Goal: Transaction & Acquisition: Purchase product/service

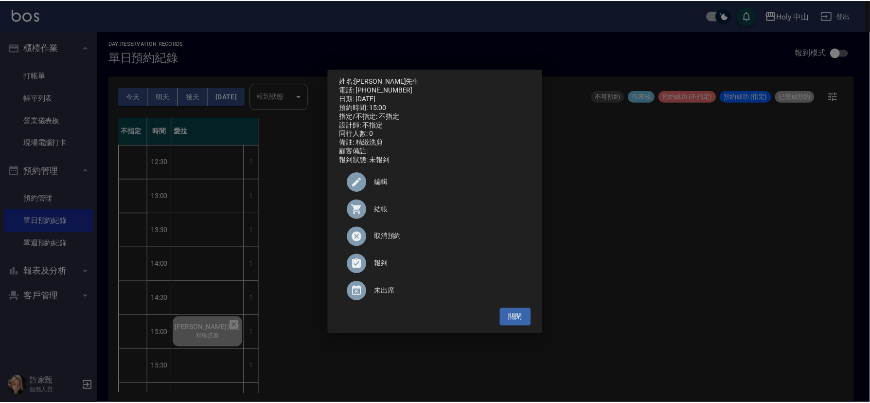
scroll to position [88, 0]
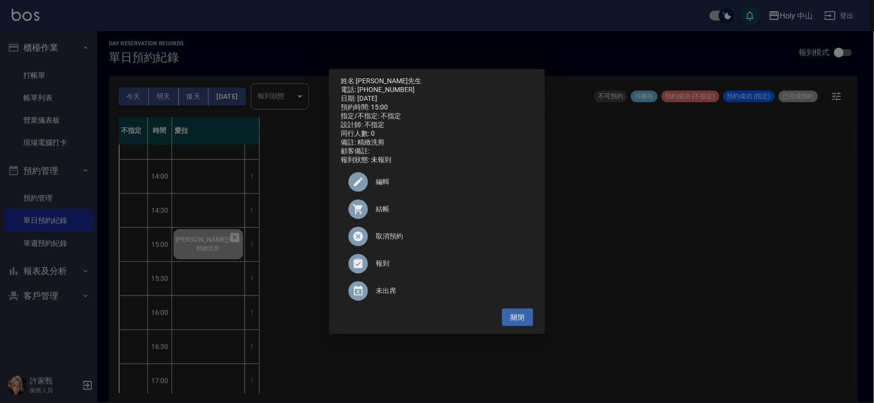
click at [677, 246] on div "姓名: [PERSON_NAME]先生 電話: [PHONE_NUMBER] 日期: [DATE] 預約時間: 15:00 指定/不指定: 不指定 設計師: …" at bounding box center [437, 201] width 874 height 403
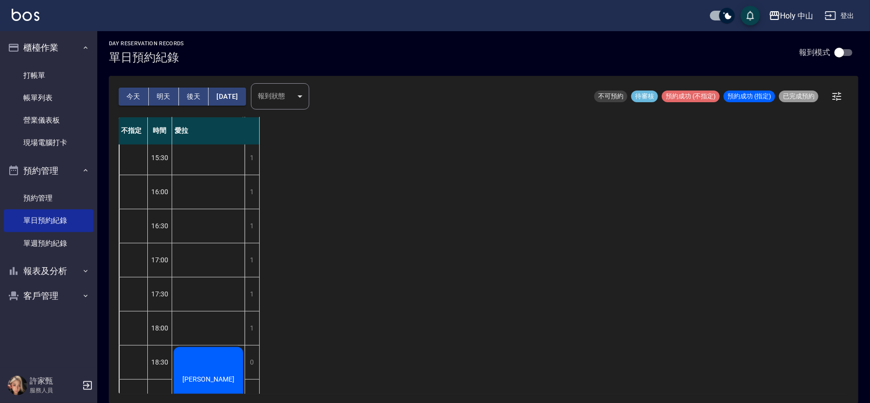
scroll to position [160, 0]
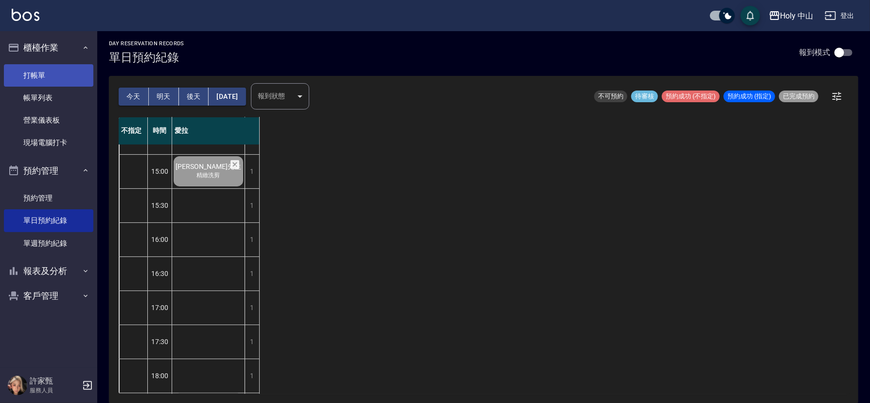
click at [55, 74] on link "打帳單" at bounding box center [48, 75] width 89 height 22
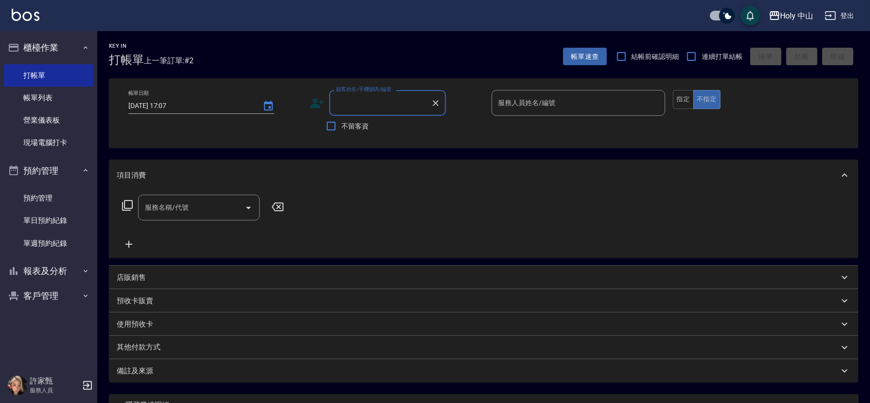
click at [320, 103] on icon at bounding box center [317, 103] width 15 height 15
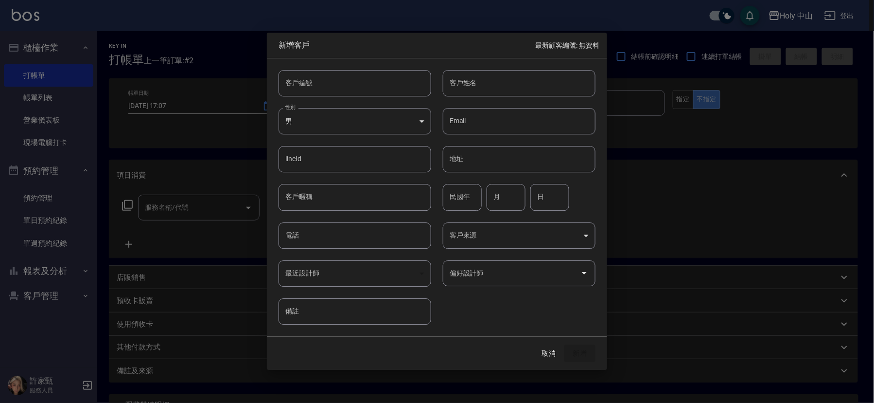
click at [323, 239] on input "電話" at bounding box center [355, 235] width 153 height 26
type input "0939089332"
click at [489, 80] on input "客戶姓名" at bounding box center [519, 83] width 153 height 26
type input "[PERSON_NAME]"
click at [562, 236] on body "Holy 中山 登出 櫃檯作業 打帳單 帳單列表 營業儀表板 現場電腦打卡 預約管理 預約管理 單日預約紀錄 單週預約紀錄 報表及分析 報表目錄 店家日報表 …" at bounding box center [437, 244] width 874 height 488
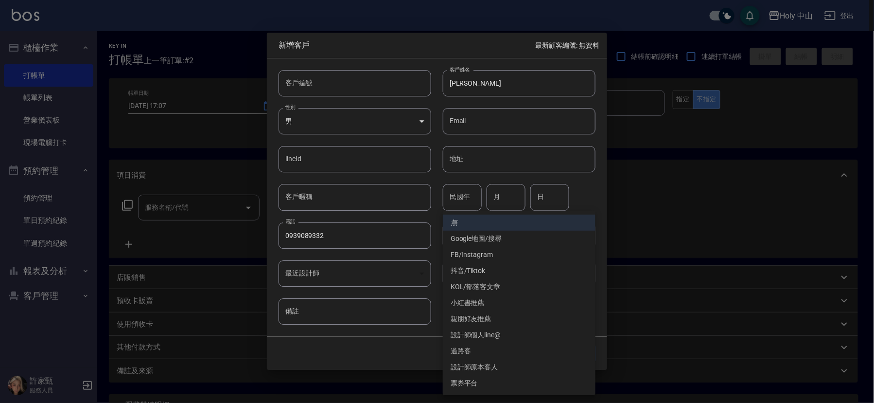
click at [458, 346] on li "過路客" at bounding box center [519, 351] width 153 height 16
type input "過路客"
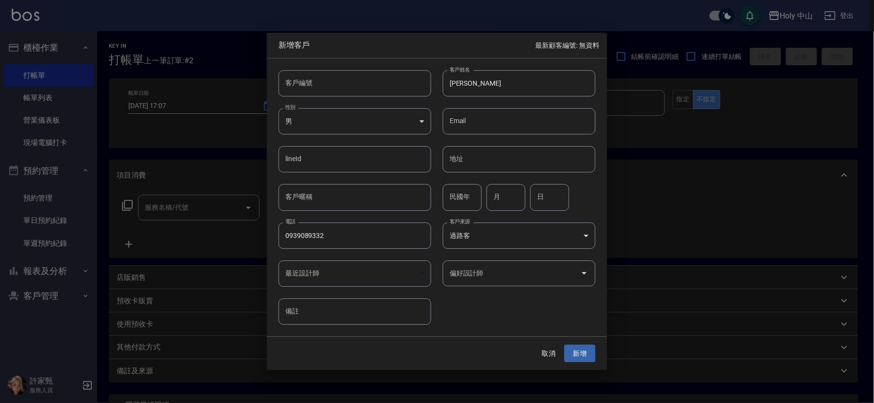
click at [586, 281] on div at bounding box center [584, 273] width 15 height 26
click at [566, 282] on div "偏好設計師" at bounding box center [519, 273] width 153 height 26
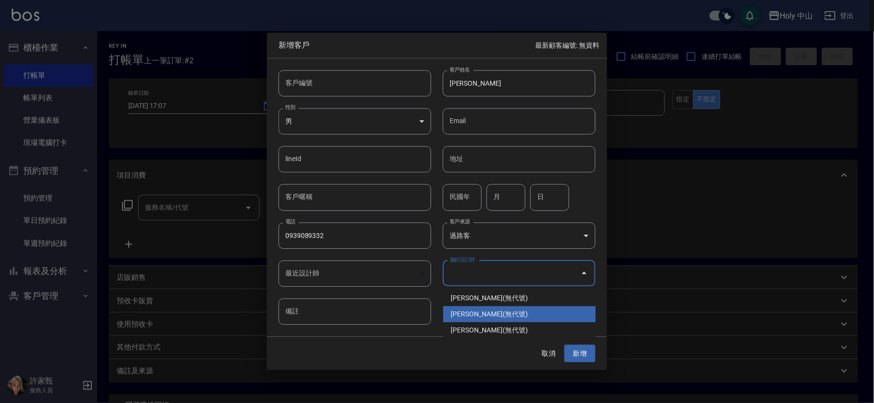
click at [492, 317] on li "[PERSON_NAME](無代號)" at bounding box center [519, 314] width 153 height 16
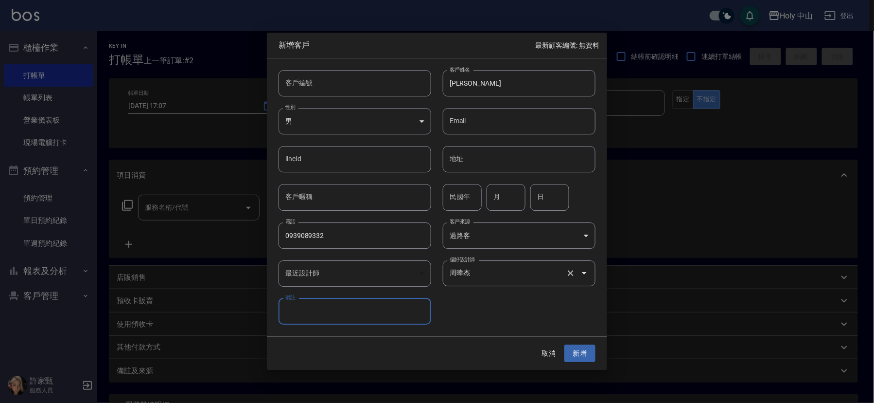
click at [507, 272] on input "周暐杰" at bounding box center [505, 273] width 117 height 17
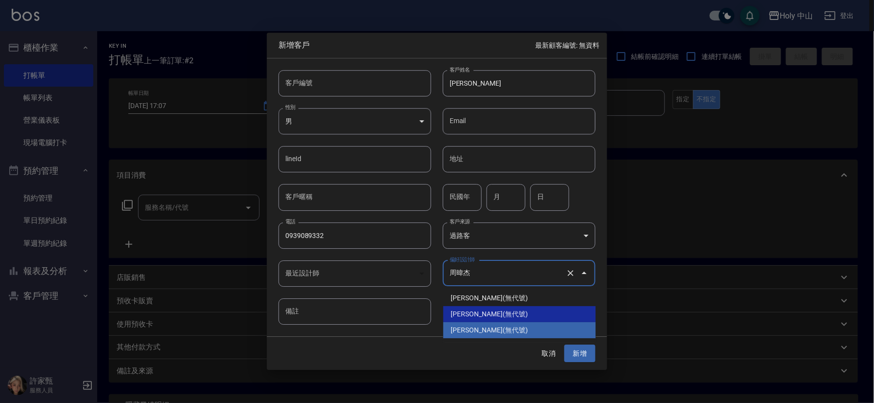
click at [490, 323] on li "[PERSON_NAME](無代號)" at bounding box center [519, 330] width 153 height 16
type input "許家甄"
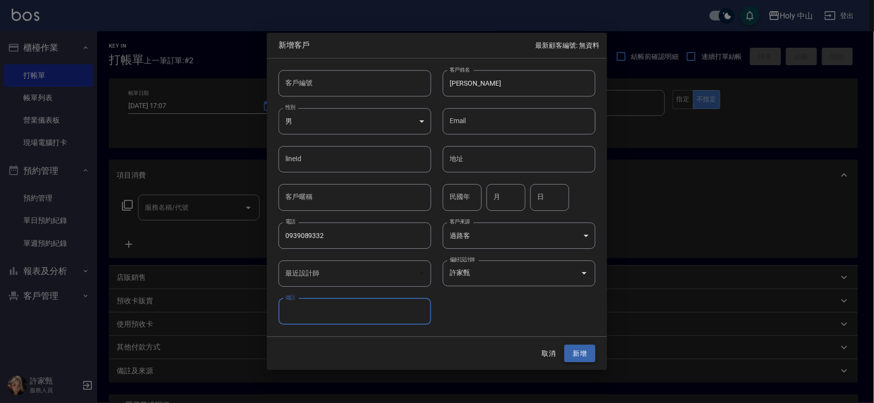
click at [588, 353] on button "新增" at bounding box center [580, 353] width 31 height 18
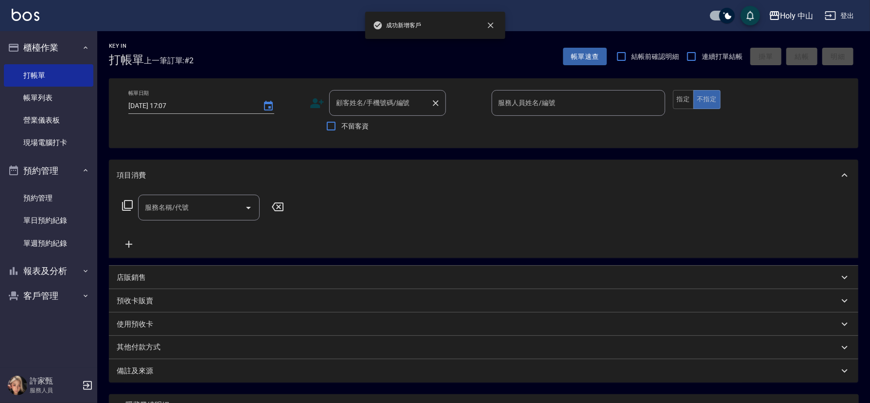
click at [354, 104] on div "顧客姓名/手機號碼/編號 顧客姓名/手機號碼/編號" at bounding box center [387, 103] width 117 height 26
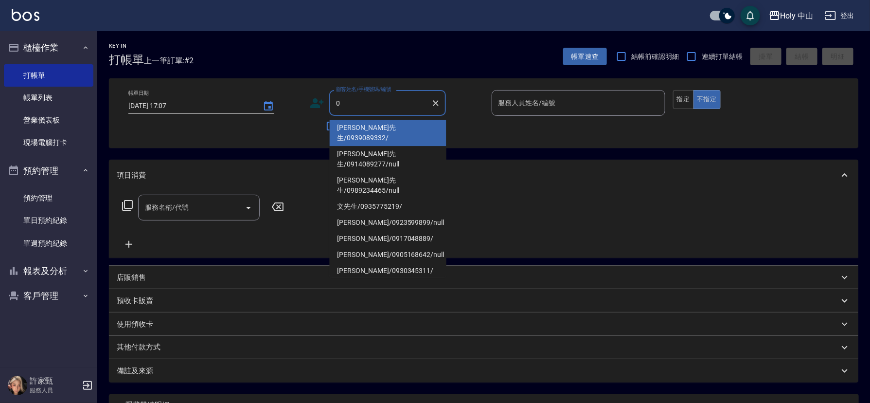
click at [376, 121] on li "[PERSON_NAME]先生/0939089332/" at bounding box center [388, 133] width 117 height 26
type input "[PERSON_NAME]先生/0939089332/"
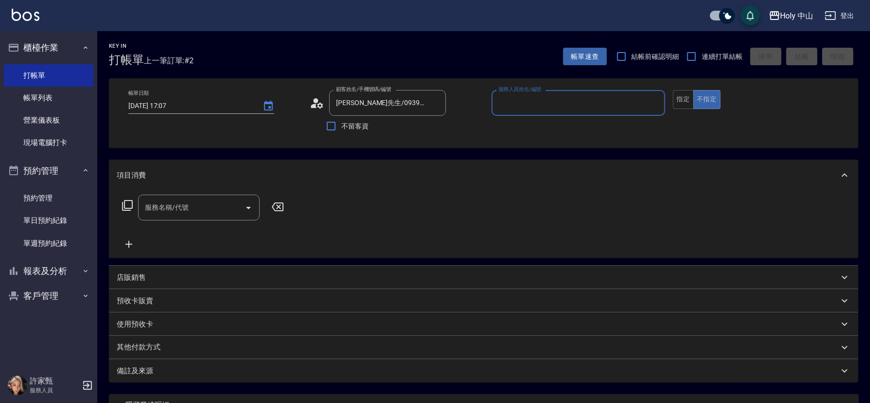
type input "愛拉(無代號)"
click at [182, 208] on div "服務名稱/代號 服務名稱/代號" at bounding box center [199, 208] width 122 height 26
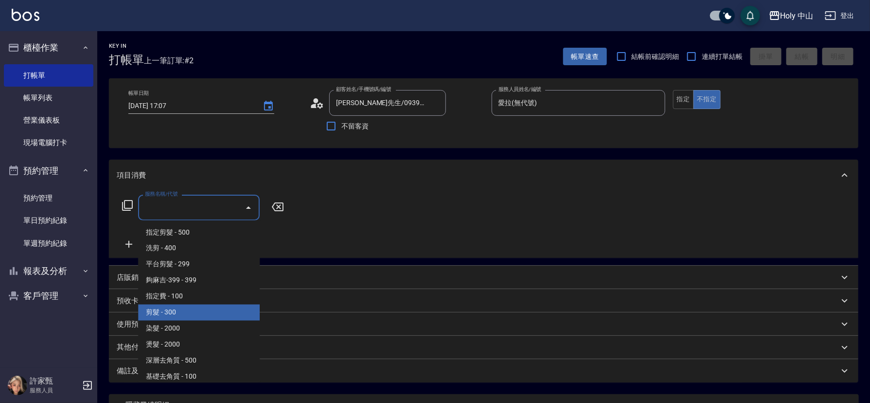
click at [181, 311] on span "剪髮 - 300" at bounding box center [199, 312] width 122 height 16
type input "剪髮(C02)"
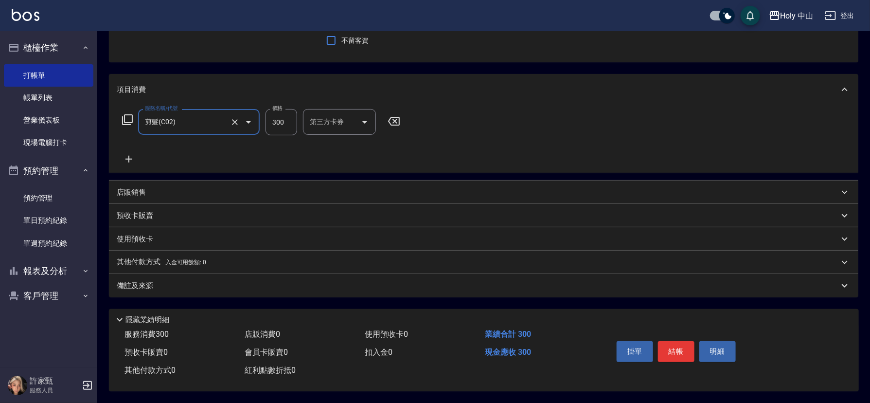
scroll to position [89, 0]
click at [444, 281] on div "備註及來源" at bounding box center [478, 286] width 722 height 10
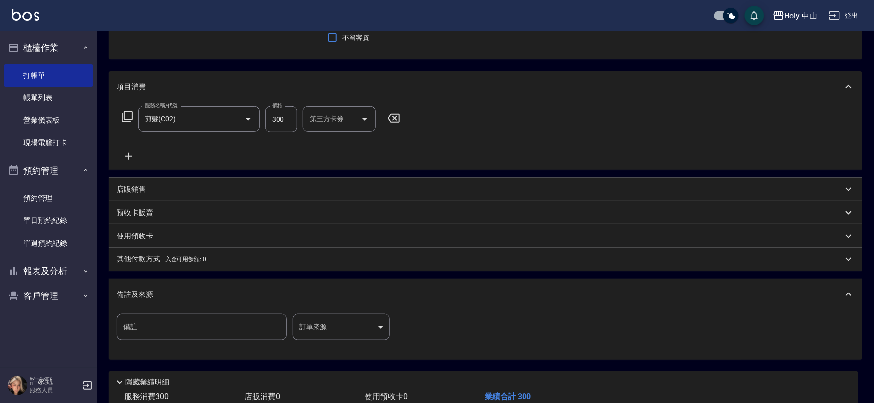
click at [335, 325] on body "Holy 中山 登出 櫃檯作業 打帳單 帳單列表 營業儀表板 現場電腦打卡 預約管理 預約管理 單日預約紀錄 單週預約紀錄 報表及分析 報表目錄 店家日報表 …" at bounding box center [437, 187] width 874 height 553
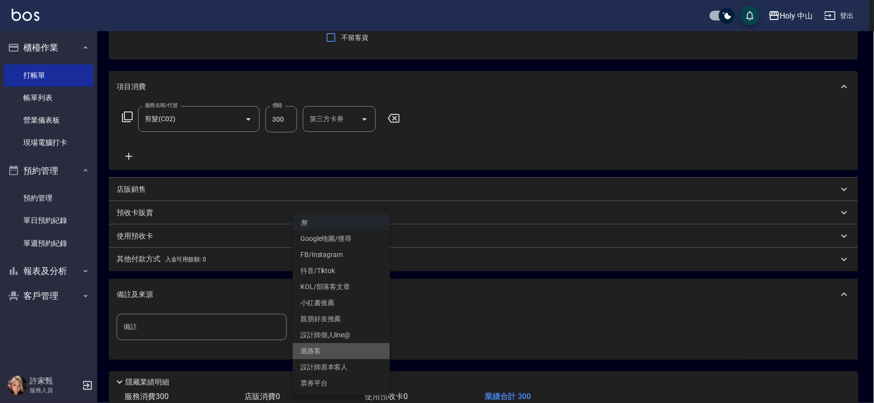
click at [329, 350] on li "過路客" at bounding box center [341, 351] width 97 height 16
type input "過路客"
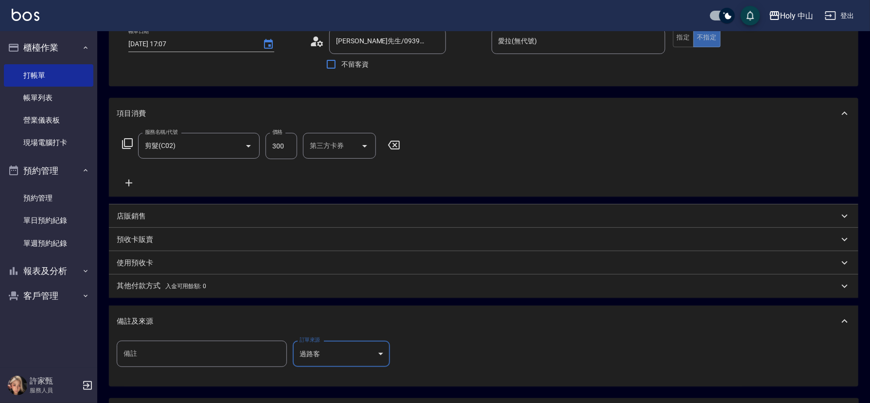
scroll to position [154, 0]
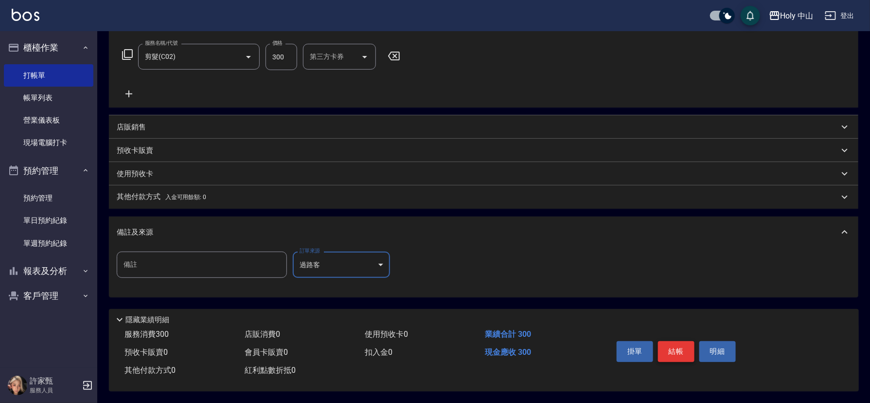
click at [667, 344] on button "結帳" at bounding box center [676, 351] width 36 height 20
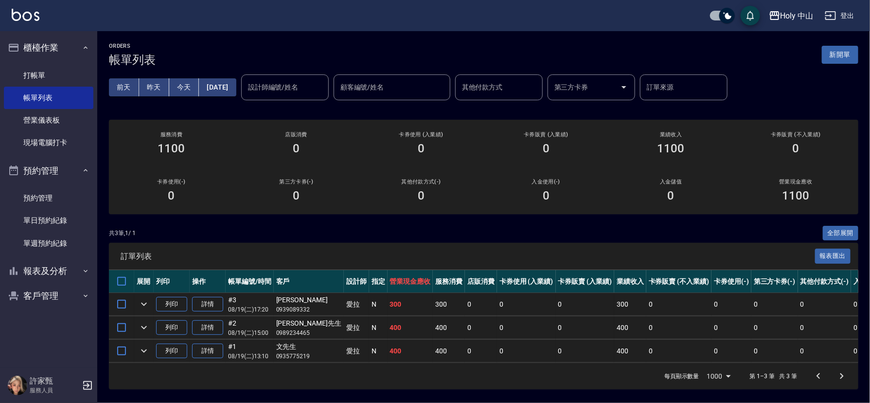
click at [663, 342] on td "0" at bounding box center [678, 350] width 65 height 23
